Goal: Task Accomplishment & Management: Manage account settings

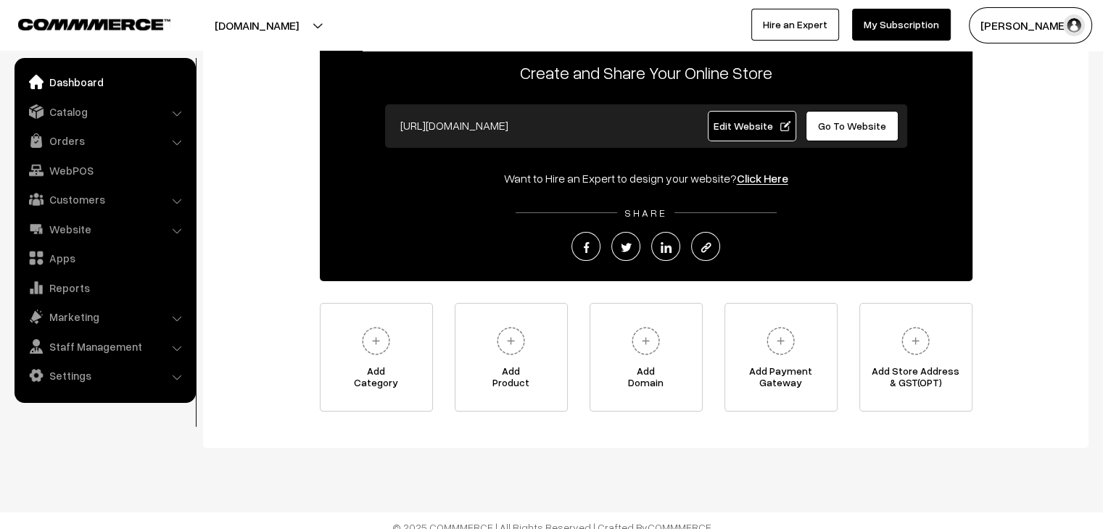
scroll to position [104, 0]
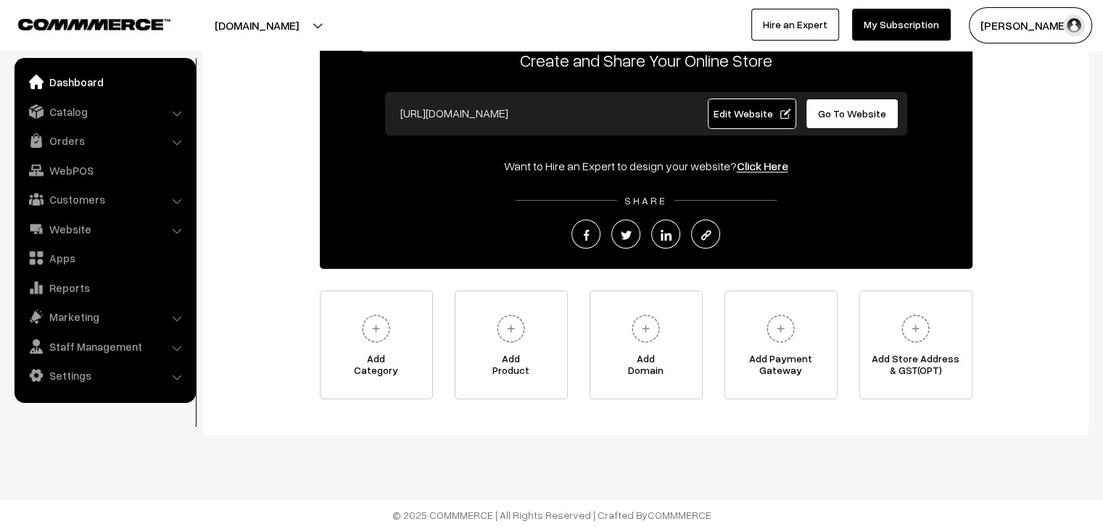
click at [1070, 27] on img "button" at bounding box center [1074, 26] width 22 height 22
drag, startPoint x: 1018, startPoint y: 170, endPoint x: 1009, endPoint y: 164, distance: 10.5
click at [1017, 170] on link "Sign Out" at bounding box center [1030, 166] width 123 height 32
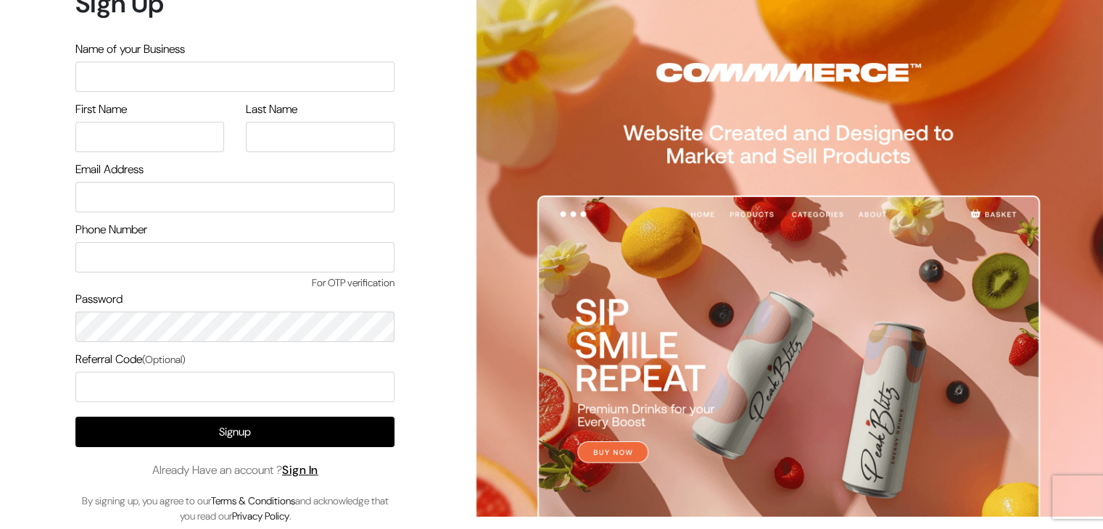
scroll to position [19, 0]
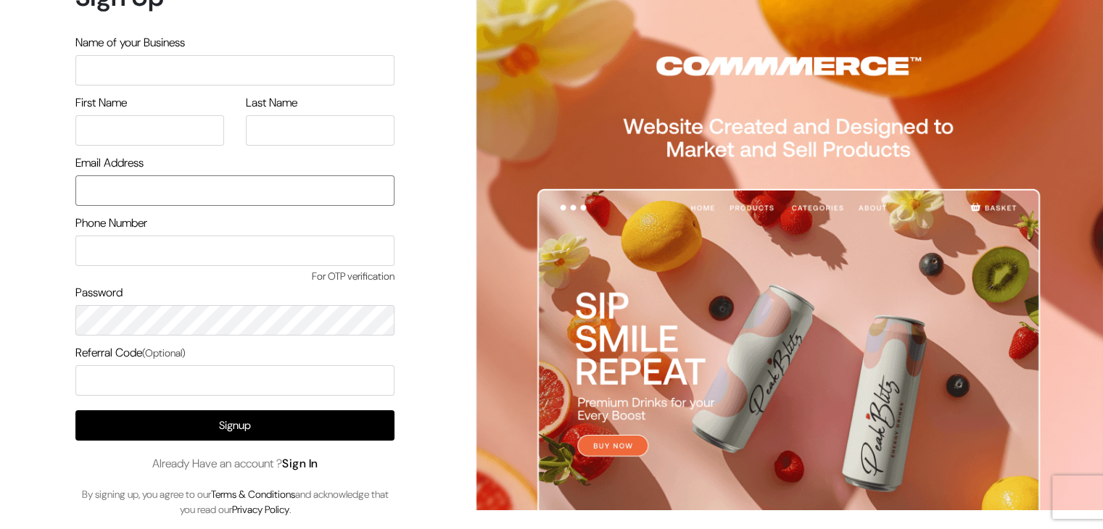
type input "rahulk@outdoinc.com"
click at [310, 463] on link "Sign In" at bounding box center [300, 463] width 36 height 15
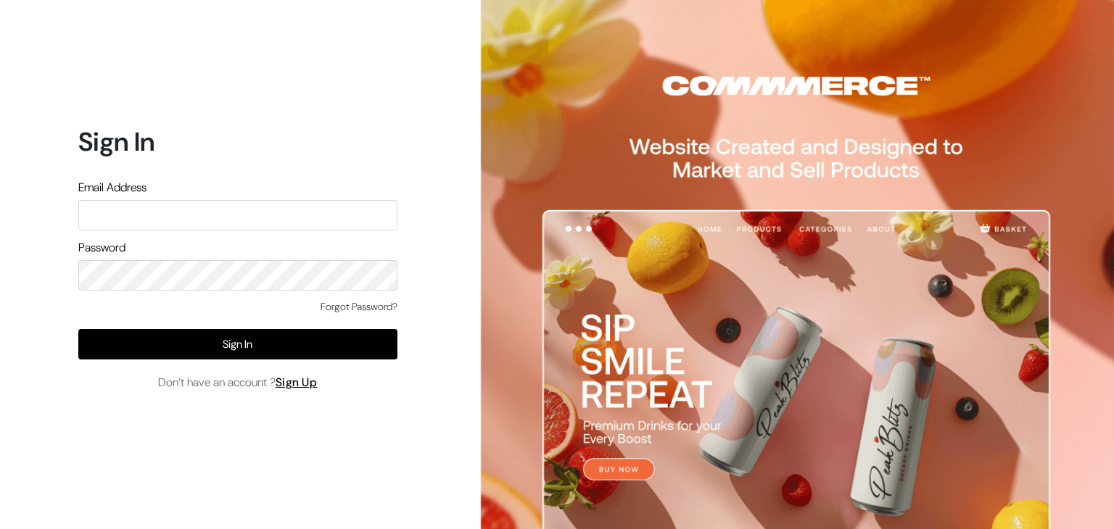
type input "rahulk@outdoinc.com"
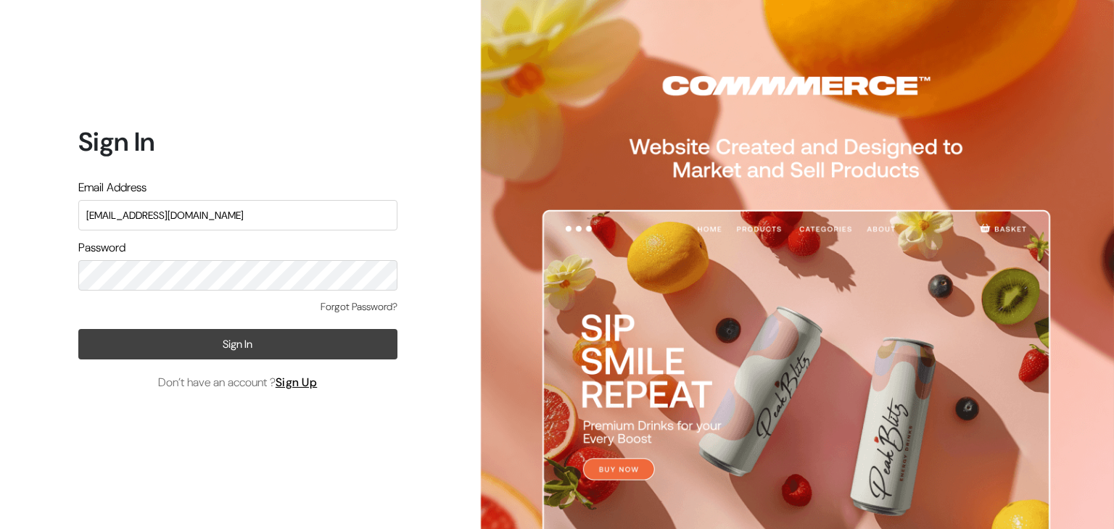
click at [116, 357] on button "Sign In" at bounding box center [237, 344] width 319 height 30
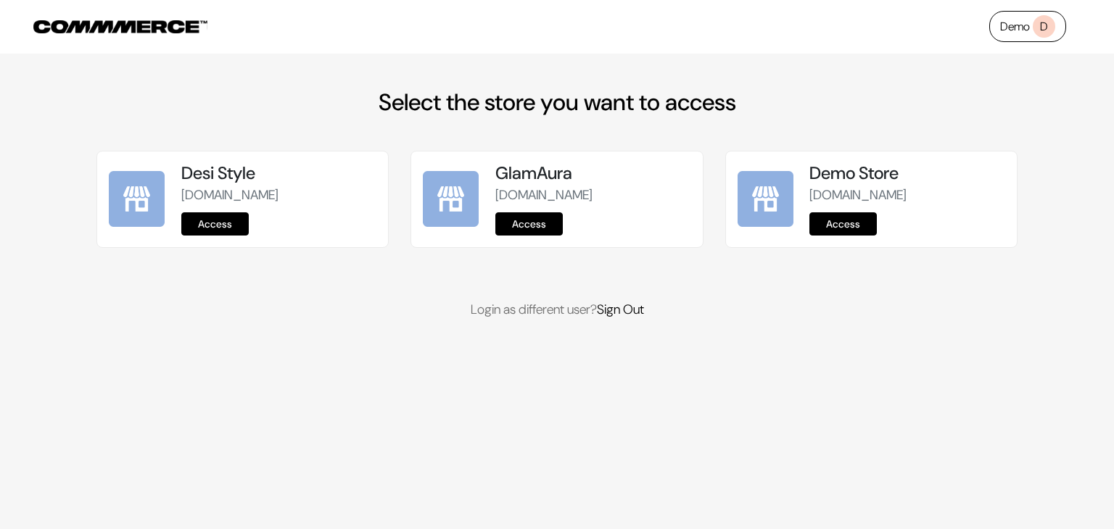
click at [1041, 35] on span "D" at bounding box center [1043, 26] width 22 height 22
click at [641, 318] on link "Sign Out" at bounding box center [620, 309] width 47 height 17
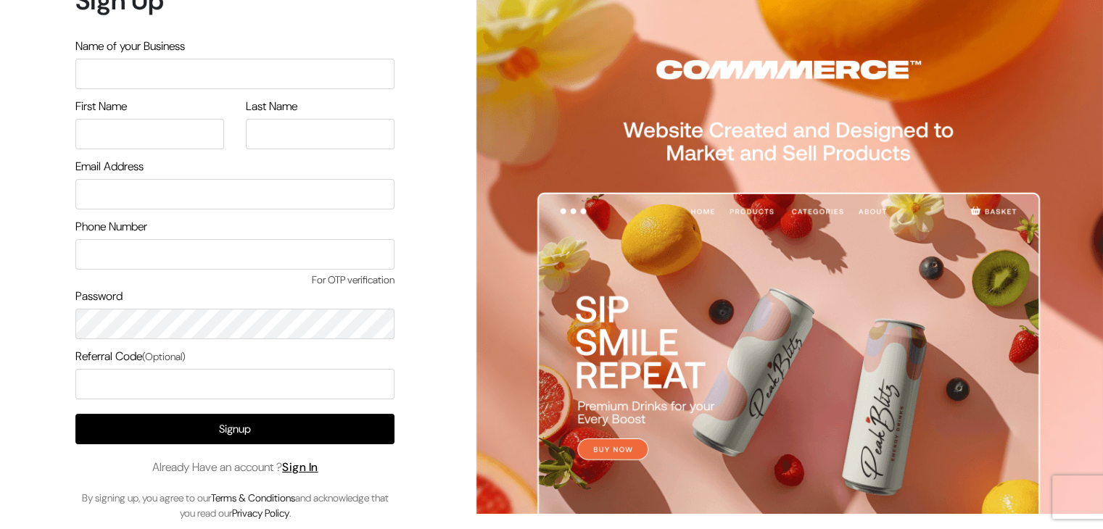
scroll to position [19, 0]
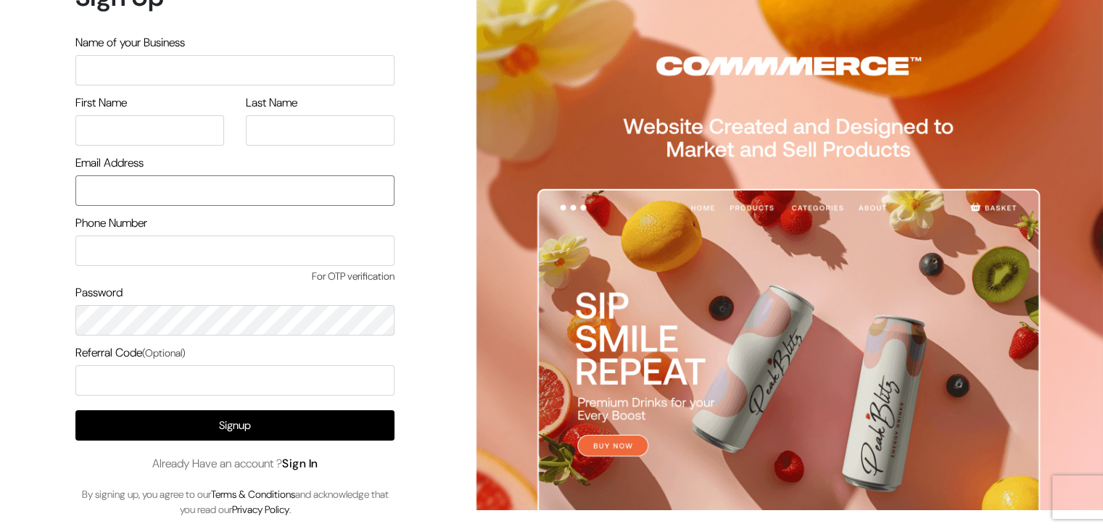
type input "[EMAIL_ADDRESS][DOMAIN_NAME]"
click at [310, 462] on link "Sign In" at bounding box center [300, 463] width 36 height 15
